Goal: Find specific page/section: Find specific page/section

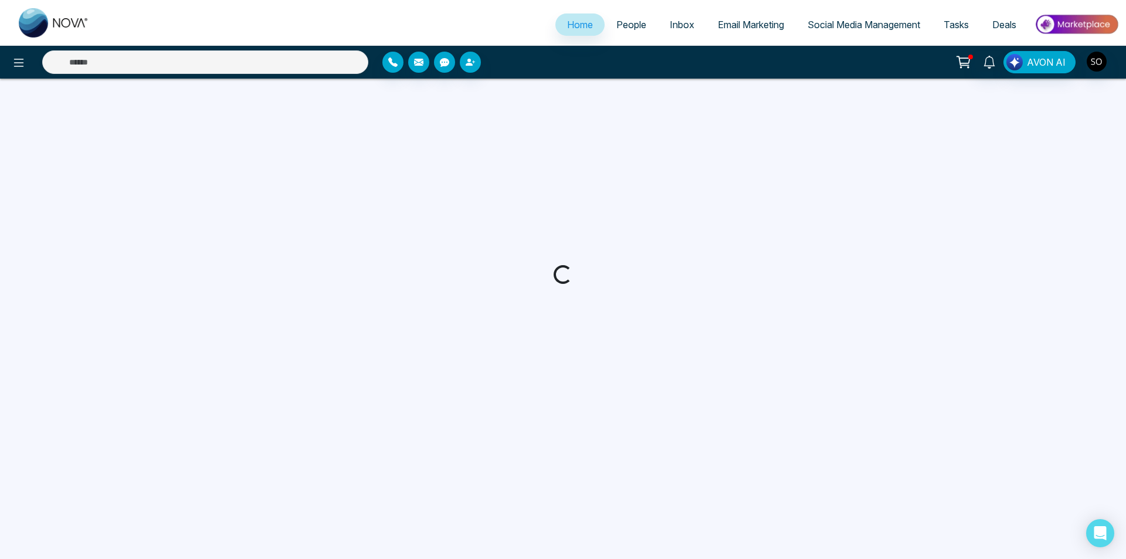
click at [621, 25] on span "People" at bounding box center [631, 25] width 30 height 12
select select "*"
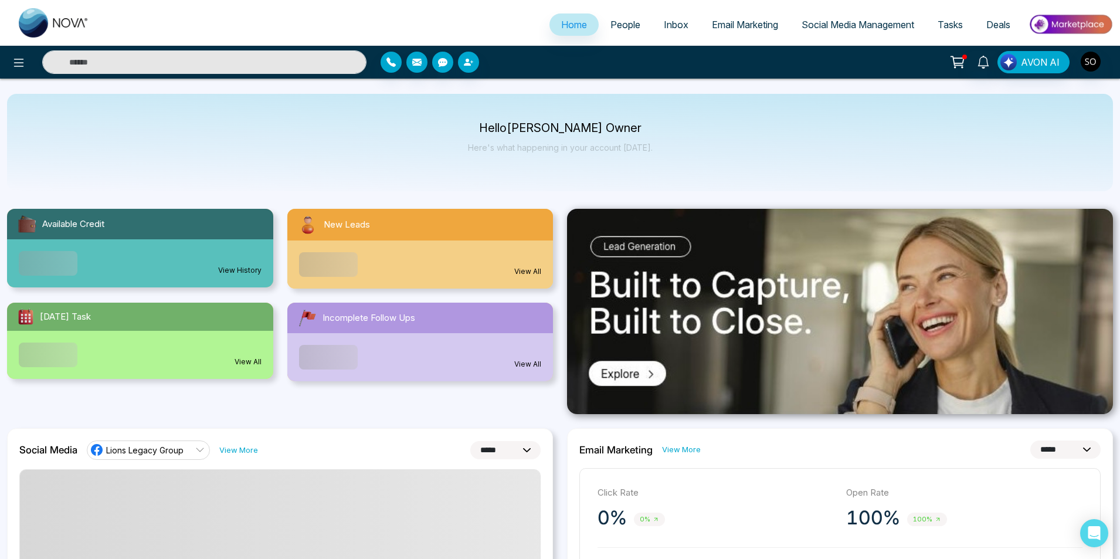
click at [615, 29] on span "People" at bounding box center [626, 25] width 30 height 12
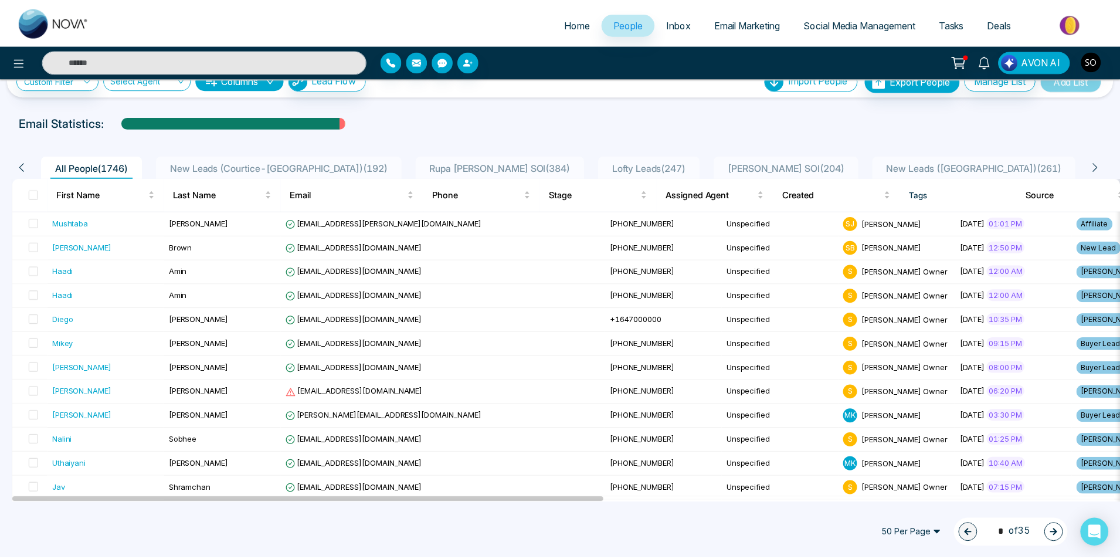
scroll to position [39, 0]
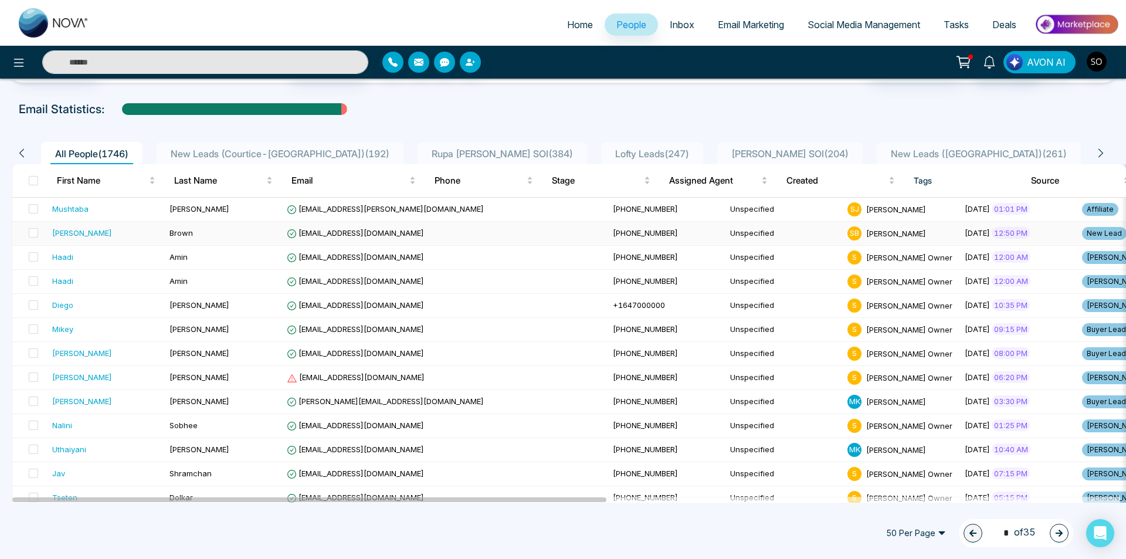
click at [180, 228] on span "Brown" at bounding box center [180, 232] width 23 height 9
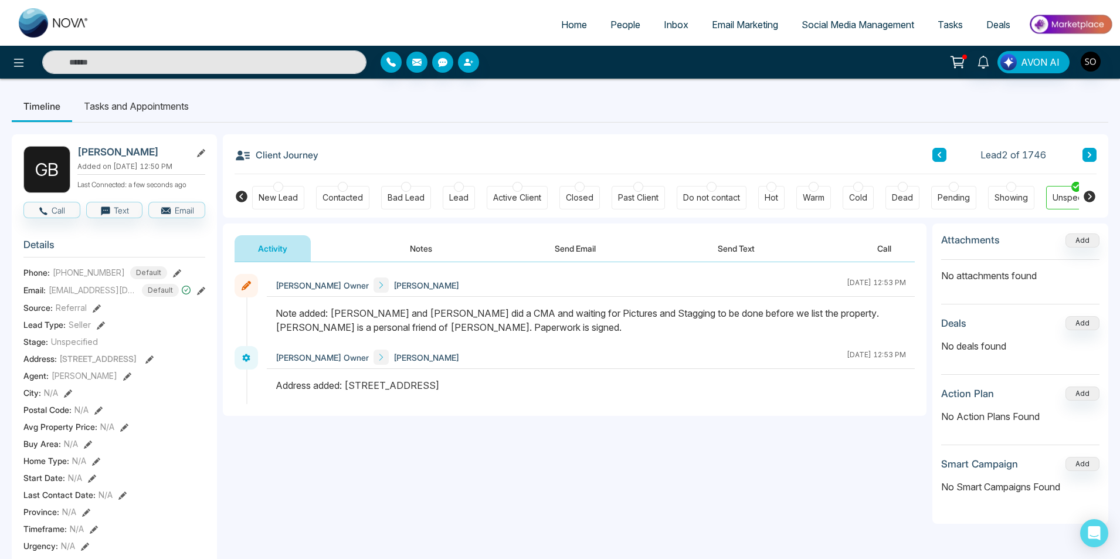
scroll to position [0, 26]
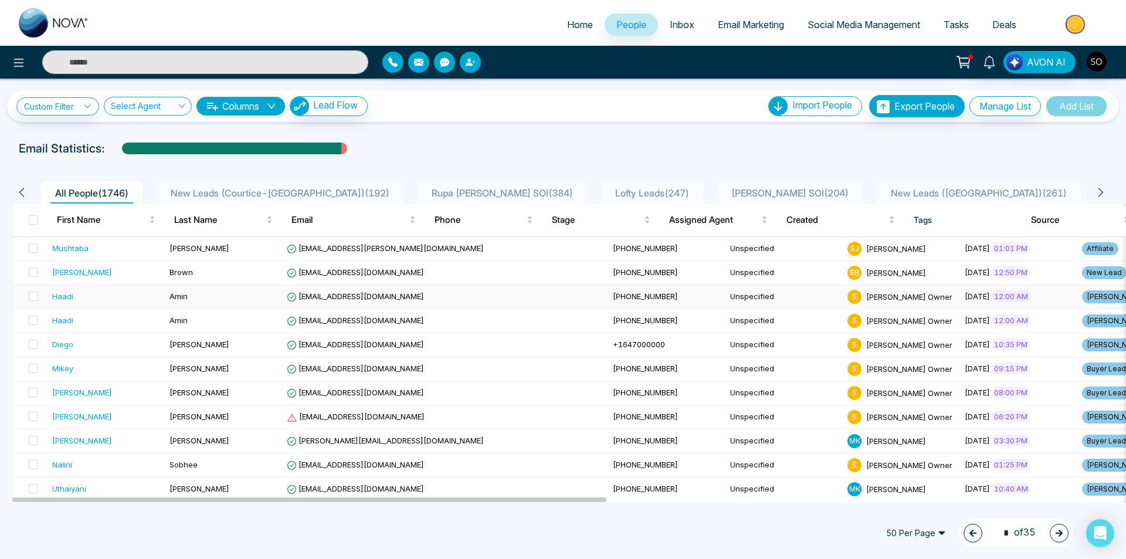
click at [102, 285] on td "Haadi" at bounding box center [106, 297] width 117 height 24
click at [588, 154] on div "Email Statistics:" at bounding box center [563, 149] width 1088 height 18
